Goal: Task Accomplishment & Management: Use online tool/utility

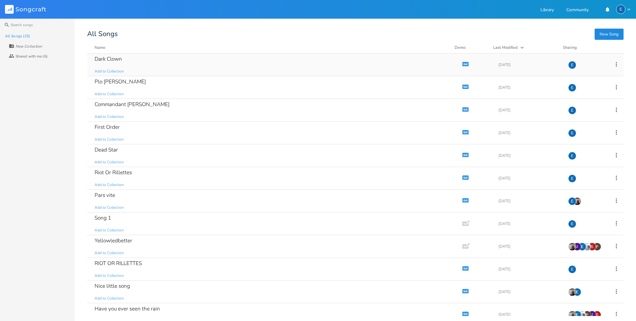
click at [466, 64] on icon "button" at bounding box center [466, 63] width 1 height 1
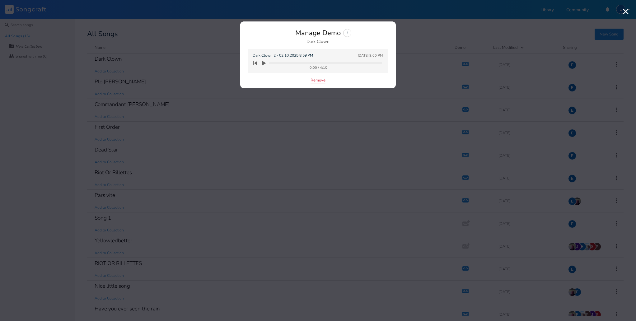
click at [315, 79] on button "Remove" at bounding box center [317, 80] width 15 height 5
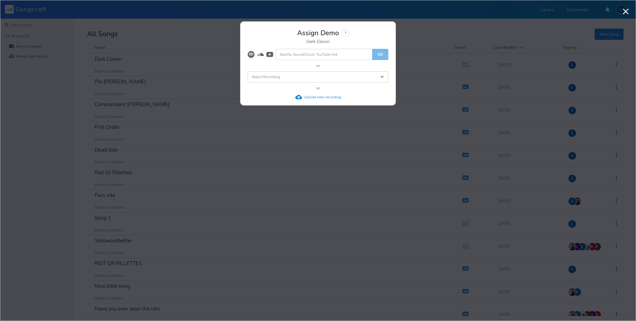
click at [310, 98] on div "Upload new recording" at bounding box center [322, 97] width 37 height 5
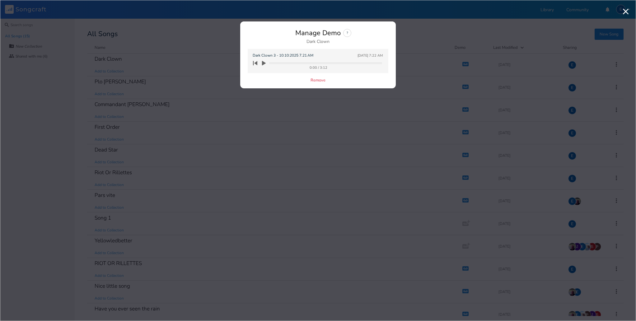
click at [263, 62] on icon "button" at bounding box center [264, 63] width 4 height 5
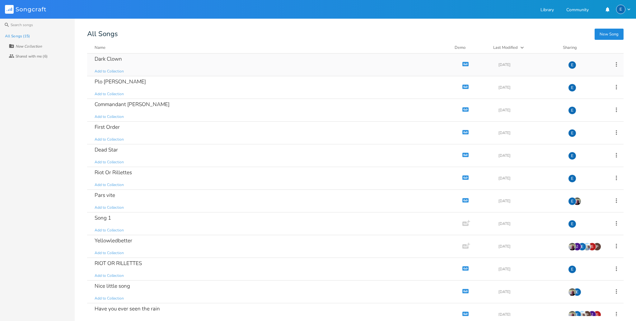
click at [462, 64] on icon "Demo" at bounding box center [465, 64] width 6 height 6
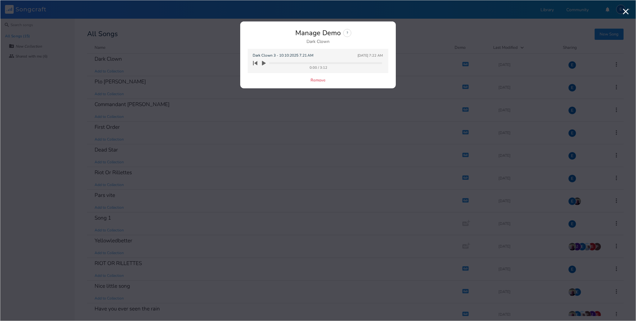
click at [263, 63] on icon "button" at bounding box center [264, 63] width 4 height 5
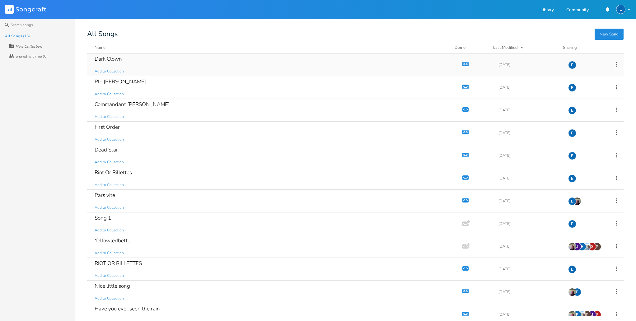
click at [463, 63] on icon "button" at bounding box center [465, 63] width 5 height 3
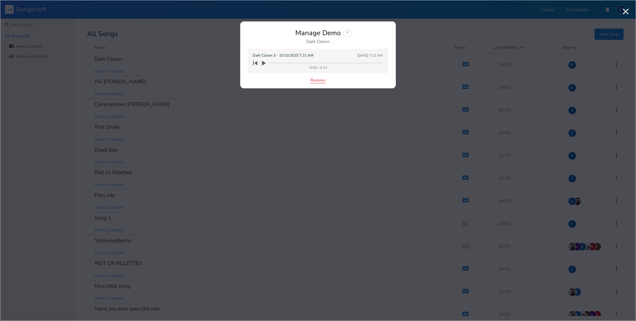
click at [318, 81] on button "Remove" at bounding box center [317, 80] width 15 height 5
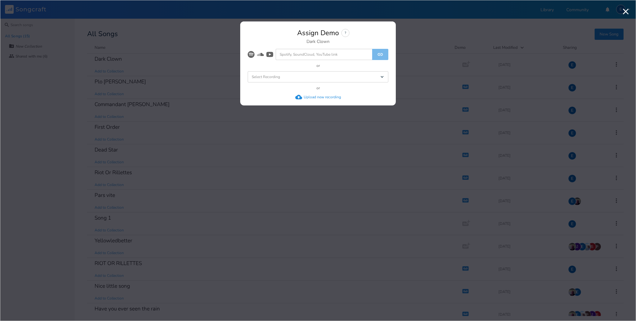
click at [315, 97] on div "Upload new recording" at bounding box center [322, 97] width 37 height 5
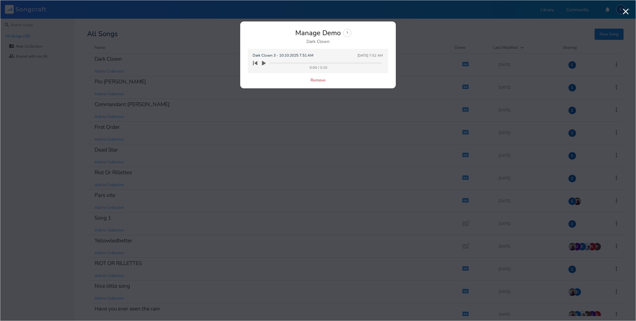
click at [264, 63] on icon "button" at bounding box center [264, 63] width 4 height 5
click at [264, 64] on icon "button" at bounding box center [264, 63] width 4 height 4
click at [254, 63] on icon "button" at bounding box center [255, 63] width 9 height 9
click at [263, 63] on icon "button" at bounding box center [264, 63] width 4 height 5
